Goal: Information Seeking & Learning: Learn about a topic

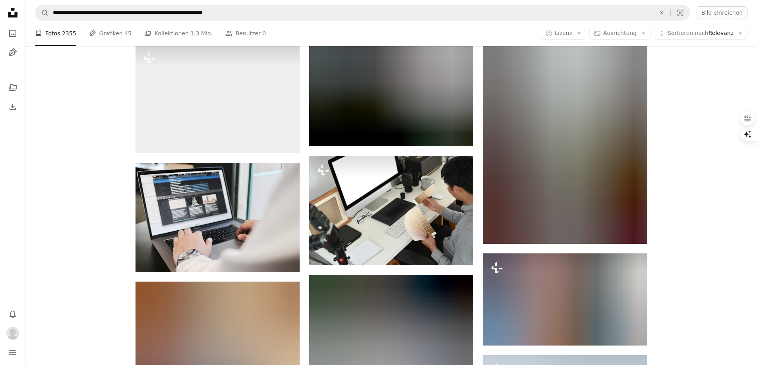
scroll to position [21981, 0]
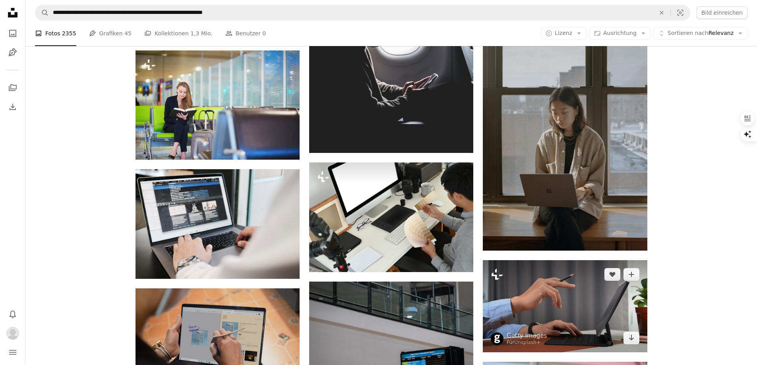
click at [500, 279] on icon "Plus sign for Unsplash+" at bounding box center [497, 274] width 13 height 13
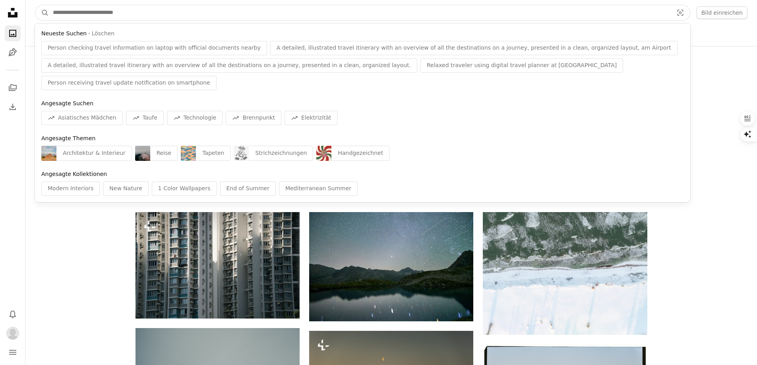
drag, startPoint x: 149, startPoint y: 13, endPoint x: 98, endPoint y: 14, distance: 51.3
click at [98, 14] on input "Finden Sie Bildmaterial auf der ganzen Webseite" at bounding box center [360, 12] width 622 height 15
